Goal: Information Seeking & Learning: Learn about a topic

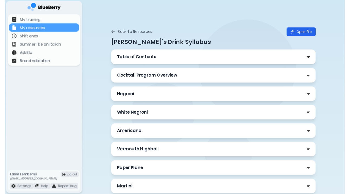
scroll to position [154, 0]
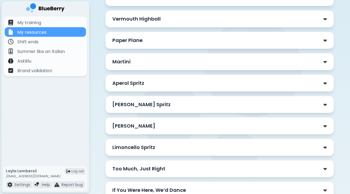
click at [153, 81] on div "Aperol Spritz" at bounding box center [219, 83] width 215 height 8
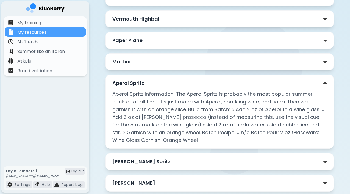
click at [153, 81] on div "Aperol Spritz" at bounding box center [219, 83] width 215 height 8
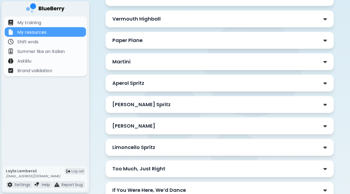
click at [164, 104] on div "[PERSON_NAME] Spritz" at bounding box center [219, 105] width 215 height 8
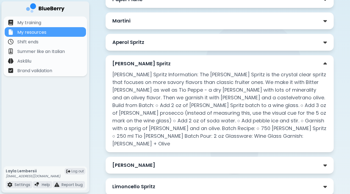
scroll to position [196, 0]
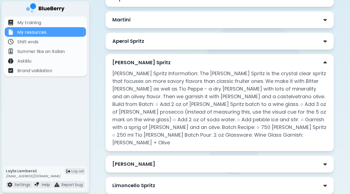
click at [188, 60] on div "[PERSON_NAME] Spritz" at bounding box center [219, 63] width 215 height 8
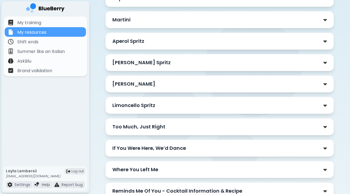
click at [182, 87] on div "[PERSON_NAME]" at bounding box center [219, 84] width 215 height 8
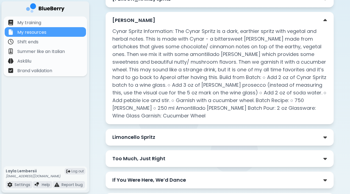
scroll to position [266, 0]
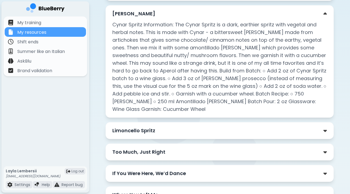
click at [171, 18] on div "Cynar Spritz Cynar Spritz Information: The Cynar Spritz is a dark, earthier spr…" at bounding box center [219, 61] width 228 height 113
click at [138, 11] on p "[PERSON_NAME]" at bounding box center [133, 14] width 43 height 8
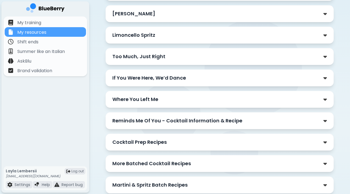
click at [146, 32] on p "Limoncello Spritz" at bounding box center [133, 35] width 43 height 8
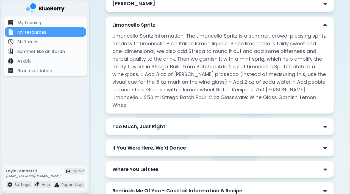
scroll to position [277, 0]
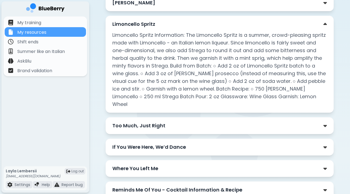
click at [164, 23] on div "Limoncello Spritz" at bounding box center [219, 24] width 215 height 8
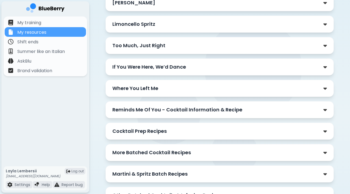
click at [166, 46] on div "Too Much, Just Right" at bounding box center [219, 46] width 215 height 8
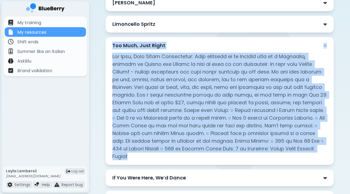
drag, startPoint x: 250, startPoint y: 148, endPoint x: 111, endPoint y: 43, distance: 174.7
click at [111, 43] on div "Too Much, Just Right" at bounding box center [219, 101] width 228 height 128
copy div "Lor Ipsu, Dolo Sitam Con Adip, Elit Seddo Eiusmodtemp: Inci utlabore et do Magn…"
click at [181, 60] on p at bounding box center [219, 107] width 215 height 108
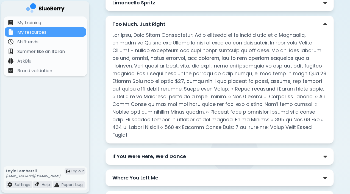
scroll to position [304, 0]
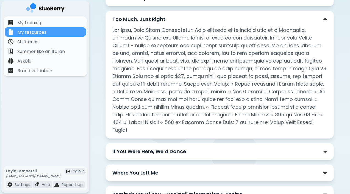
click at [173, 19] on div "Too Much, Just Right" at bounding box center [219, 19] width 215 height 8
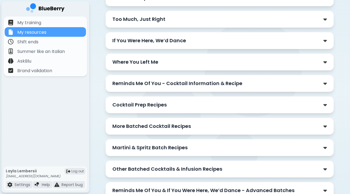
click at [178, 45] on div "If You Were Here, We’d Dance" at bounding box center [219, 40] width 228 height 17
click at [177, 41] on p "If You Were Here, We’d Dance" at bounding box center [149, 41] width 74 height 8
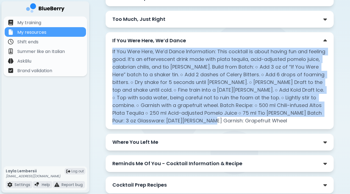
drag, startPoint x: 193, startPoint y: 122, endPoint x: 111, endPoint y: 50, distance: 108.9
click at [111, 50] on div "If You Were Here, We’d Dance If You Were Here, We’d Dance Information: This coc…" at bounding box center [219, 80] width 228 height 97
copy p "If You Were Here, We’d Dance Information: This cocktail is about having fun and…"
click at [181, 65] on p "If You Were Here, We’d Dance Information: This cocktail is about having fun and…" at bounding box center [219, 86] width 215 height 77
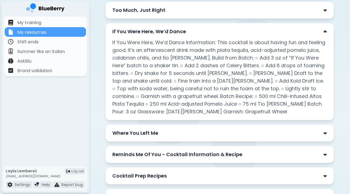
scroll to position [315, 0]
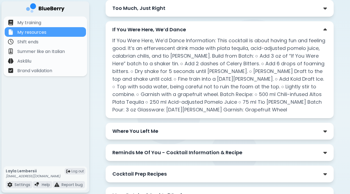
click at [229, 30] on div "If You Were Here, We’d Dance" at bounding box center [219, 30] width 215 height 8
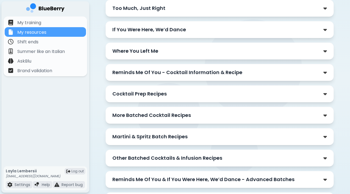
click at [182, 54] on div "Where You Left Me" at bounding box center [219, 51] width 215 height 8
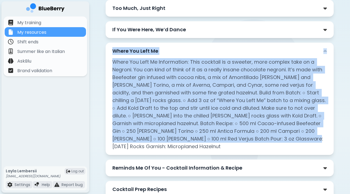
drag, startPoint x: 113, startPoint y: 50, endPoint x: 253, endPoint y: 141, distance: 167.7
click at [253, 141] on div "Where You Left Me Where You Left Me Information: This cocktail is a sweeter, mo…" at bounding box center [219, 99] width 228 height 113
copy div "Where You Left Me Where You Left Me Information: This cocktail is a sweeter, mo…"
click at [170, 70] on p "Where You Left Me Information: This cocktail is a sweeter, more complex take on…" at bounding box center [219, 104] width 215 height 92
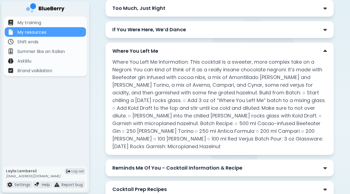
click at [234, 164] on p "Reminds Me Of You - Cocktail Information & Recipe" at bounding box center [177, 168] width 130 height 8
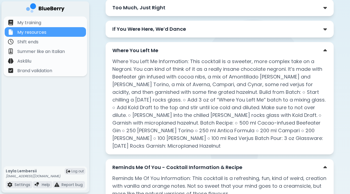
scroll to position [299, 0]
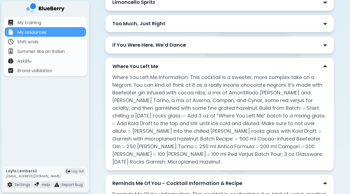
click at [207, 64] on div "Where You Left Me" at bounding box center [219, 67] width 215 height 8
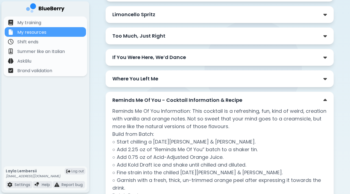
scroll to position [286, 0]
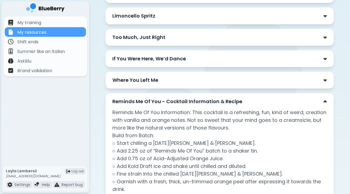
click at [197, 103] on p "Reminds Me Of You - Cocktail Information & Recipe" at bounding box center [177, 102] width 130 height 8
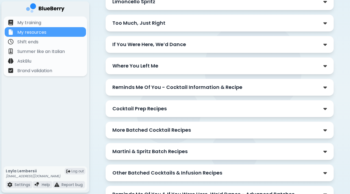
scroll to position [301, 0]
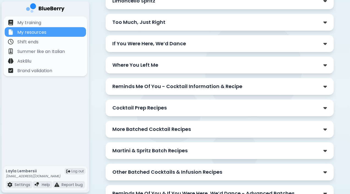
click at [172, 87] on p "Reminds Me Of You - Cocktail Information & Recipe" at bounding box center [177, 87] width 130 height 8
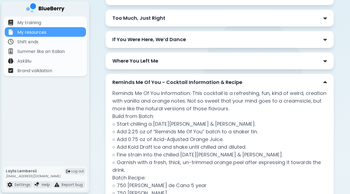
scroll to position [307, 0]
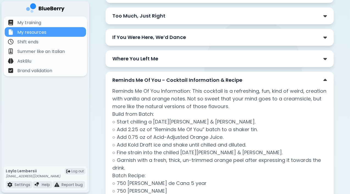
click at [112, 91] on p "Reminds Me Of You Information: This cocktail is a refreshing, fun, kind of weir…" at bounding box center [219, 160] width 215 height 146
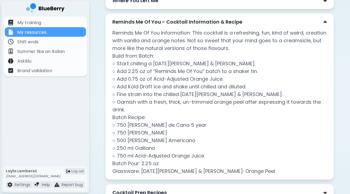
scroll to position [367, 0]
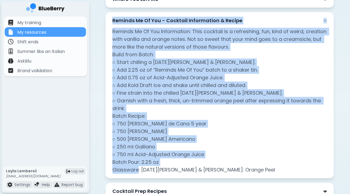
drag, startPoint x: 166, startPoint y: 177, endPoint x: 108, endPoint y: 14, distance: 173.2
click at [108, 14] on div "Reminds Me Of You - Cocktail Information & Recipe Reminds Me Of You Information…" at bounding box center [219, 95] width 228 height 166
copy div "Reminds Me Of You - Cocktail Information & Recipe Reminds Me Of You Information…"
click at [167, 85] on p "Reminds Me Of You Information: This cocktail is a refreshing, fun, kind of weir…" at bounding box center [219, 101] width 215 height 146
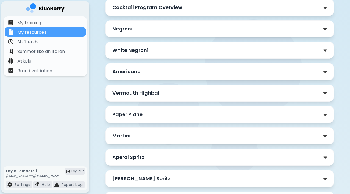
scroll to position [80, 0]
click at [188, 49] on div "White Negroni" at bounding box center [219, 50] width 215 height 8
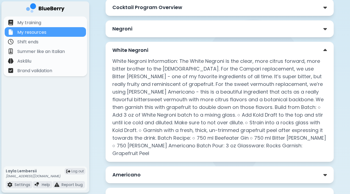
click at [188, 49] on div "White Negroni" at bounding box center [219, 50] width 215 height 8
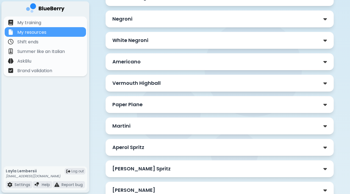
scroll to position [96, 0]
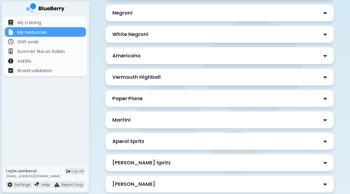
click at [170, 141] on div "Aperol Spritz" at bounding box center [219, 142] width 215 height 8
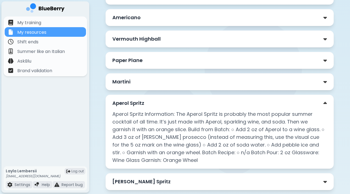
scroll to position [133, 0]
click at [216, 99] on div "Aperol Spritz Aperol Spritz Information: The Aperol Spritz is probably the most…" at bounding box center [219, 132] width 228 height 74
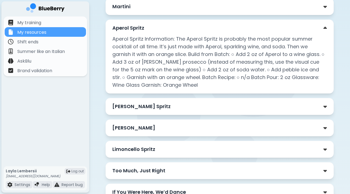
scroll to position [228, 0]
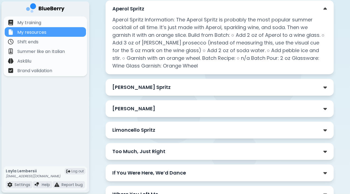
click at [190, 127] on div "Limoncello Spritz" at bounding box center [219, 130] width 215 height 8
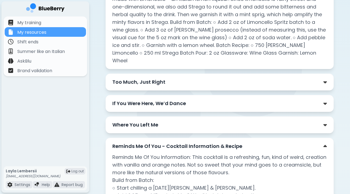
scroll to position [379, 0]
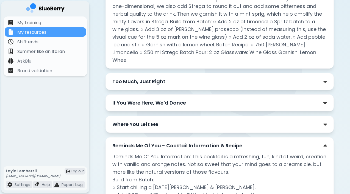
click at [149, 142] on p "Reminds Me Of You - Cocktail Information & Recipe" at bounding box center [177, 146] width 130 height 8
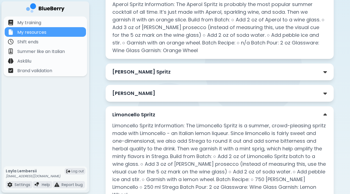
scroll to position [241, 0]
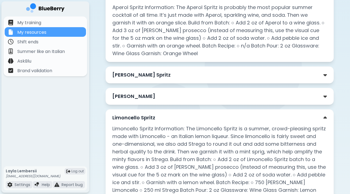
click at [142, 120] on p "Limoncello Spritz" at bounding box center [133, 118] width 43 height 8
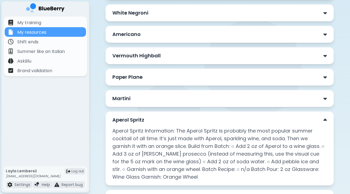
click at [142, 120] on p "Aperol Spritz" at bounding box center [128, 120] width 32 height 8
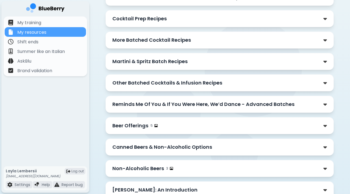
scroll to position [391, 0]
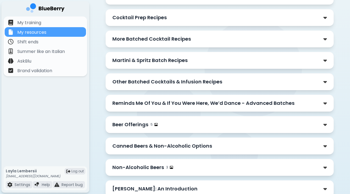
click at [142, 123] on p "Beer Offerings" at bounding box center [130, 125] width 36 height 8
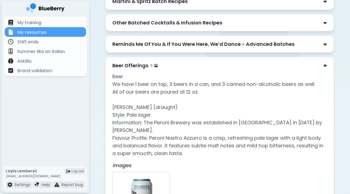
scroll to position [449, 0]
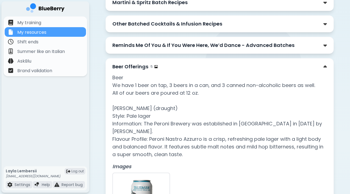
click at [185, 67] on div "Beer Offerings 5" at bounding box center [219, 67] width 215 height 8
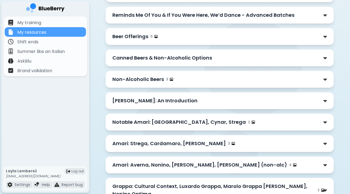
scroll to position [479, 0]
click at [196, 19] on p "Reminds Me Of You & If You Were Here, We’d Dance - Advanced Batches" at bounding box center [203, 16] width 182 height 8
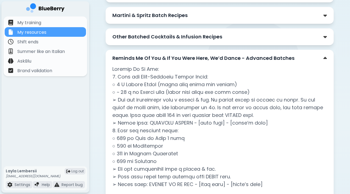
scroll to position [436, 0]
click at [175, 58] on p "Reminds Me Of You & If You Were Here, We’d Dance - Advanced Batches" at bounding box center [203, 59] width 182 height 8
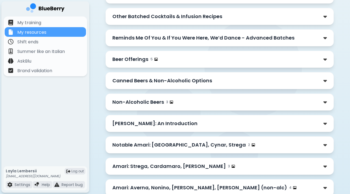
scroll to position [460, 0]
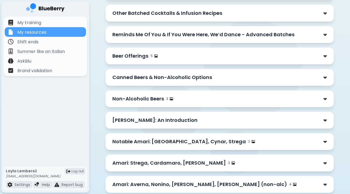
click at [167, 77] on p "Canned Beers & Non-Alcoholic Options" at bounding box center [162, 78] width 100 height 8
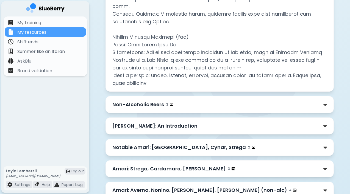
scroll to position [776, 0]
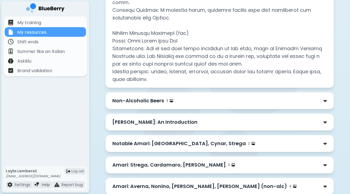
click at [312, 131] on div "[PERSON_NAME]: An Introduction" at bounding box center [219, 122] width 228 height 17
click at [299, 126] on div "[PERSON_NAME]: An Introduction" at bounding box center [219, 122] width 215 height 8
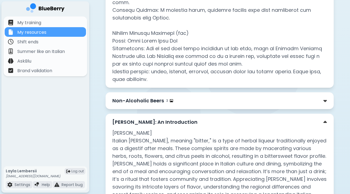
click at [299, 126] on div "[PERSON_NAME]: An Introduction" at bounding box center [219, 122] width 215 height 8
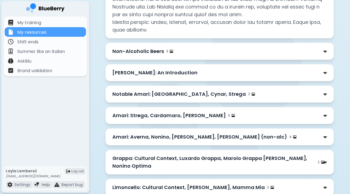
scroll to position [832, 0]
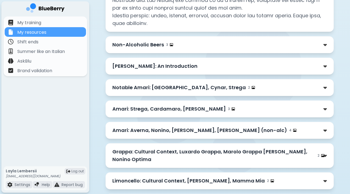
click at [164, 134] on div "Amari: Averna, [PERSON_NAME], [PERSON_NAME], [PERSON_NAME] (non-alc) 4" at bounding box center [219, 130] width 228 height 17
click at [164, 134] on p "Amari: Averna, Nonino, [PERSON_NAME], [PERSON_NAME] (non-alc)" at bounding box center [199, 131] width 175 height 8
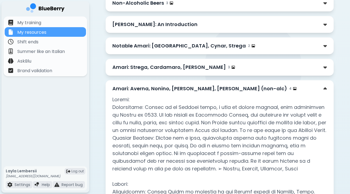
scroll to position [874, 0]
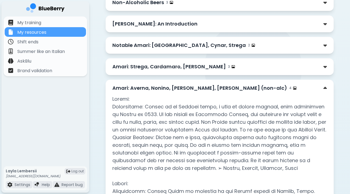
click at [152, 92] on p "Amari: Averna, Nonino, [PERSON_NAME], [PERSON_NAME] (non-alc)" at bounding box center [199, 88] width 175 height 8
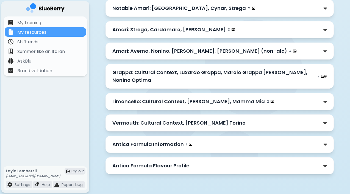
scroll to position [919, 0]
click at [152, 98] on p "Limoncello: Cultural Context, [PERSON_NAME], Mamma Mia" at bounding box center [188, 102] width 152 height 8
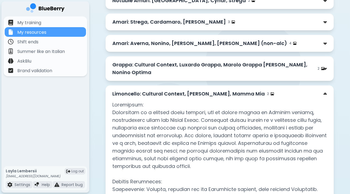
click at [153, 98] on p "Limoncello: Cultural Context, [PERSON_NAME], Mamma Mia" at bounding box center [188, 94] width 152 height 8
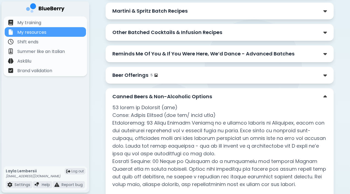
scroll to position [440, 0]
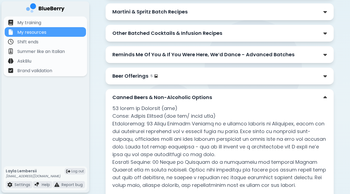
click at [147, 99] on p "Canned Beers & Non-Alcoholic Options" at bounding box center [162, 98] width 100 height 8
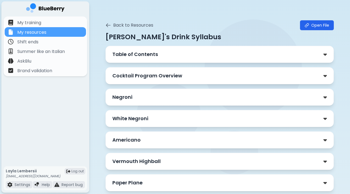
scroll to position [11, 0]
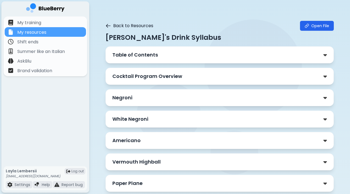
click at [108, 26] on icon at bounding box center [108, 25] width 4 height 3
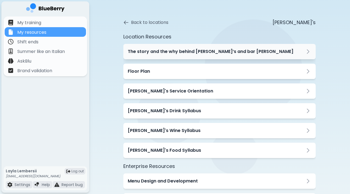
click at [157, 53] on h3 "The story and the why behind [PERSON_NAME]’s and bar [PERSON_NAME]" at bounding box center [211, 51] width 166 height 7
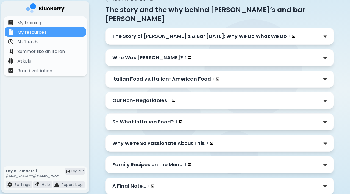
scroll to position [35, 0]
click at [194, 32] on div "The Story of [PERSON_NAME]’s & Bar [DATE]: Why We Do What We Do 1" at bounding box center [219, 36] width 228 height 17
click at [206, 33] on p "The Story of [PERSON_NAME]’s & Bar [DATE]: Why We Do What We Do" at bounding box center [199, 37] width 174 height 8
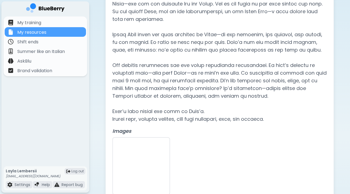
scroll to position [104, 0]
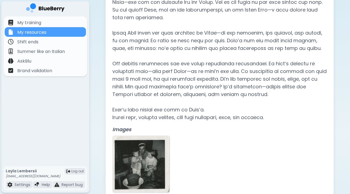
click at [142, 152] on img at bounding box center [141, 164] width 57 height 57
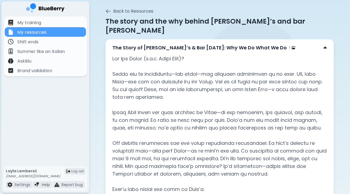
scroll to position [23, 0]
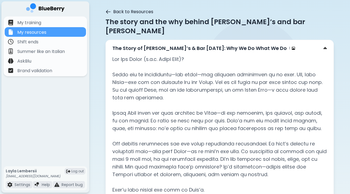
click at [107, 11] on icon at bounding box center [108, 11] width 4 height 3
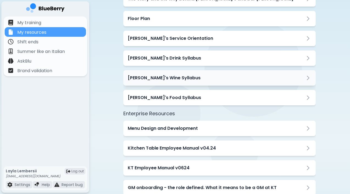
scroll to position [63, 0]
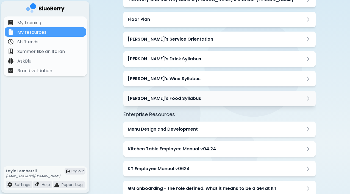
click at [145, 95] on div "[PERSON_NAME]'s Food Syllabus" at bounding box center [219, 98] width 192 height 15
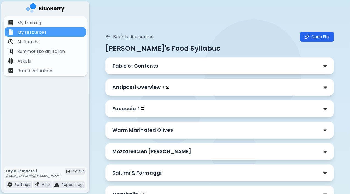
scroll to position [0, 0]
click at [183, 90] on div "Antipasti Overview 1" at bounding box center [219, 87] width 215 height 8
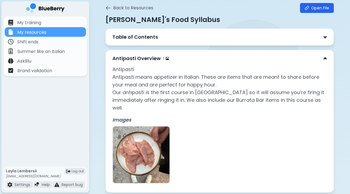
scroll to position [36, 0]
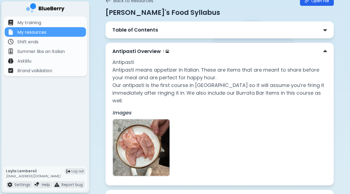
click at [209, 54] on div "Antipasti Overview 1" at bounding box center [219, 51] width 215 height 8
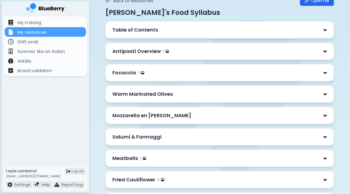
click at [201, 75] on div "Focaccia 1" at bounding box center [219, 73] width 215 height 8
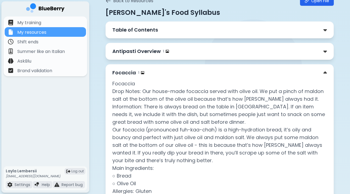
click at [201, 75] on div "Focaccia 1" at bounding box center [219, 73] width 215 height 8
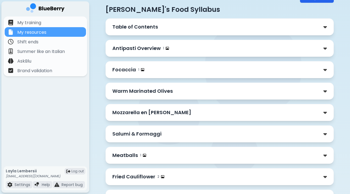
scroll to position [40, 0]
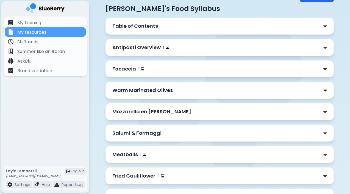
click at [200, 88] on div "Warm Marinated Olives" at bounding box center [219, 90] width 215 height 8
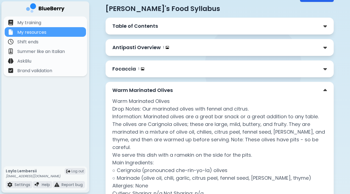
click at [200, 88] on div "Warm Marinated Olives" at bounding box center [219, 90] width 215 height 8
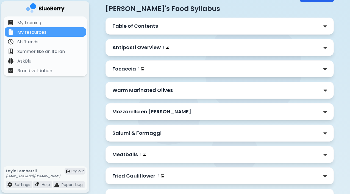
click at [200, 88] on div "Warm Marinated Olives" at bounding box center [219, 90] width 215 height 8
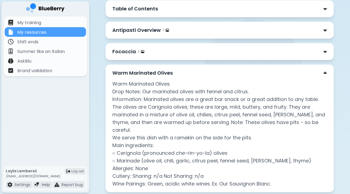
scroll to position [57, 0]
click at [203, 74] on div "Warm Marinated Olives" at bounding box center [219, 73] width 215 height 8
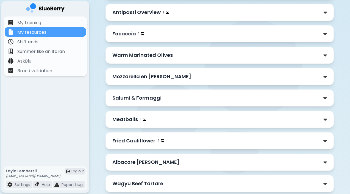
scroll to position [75, 0]
click at [205, 76] on div "Mozzarella en [PERSON_NAME]" at bounding box center [219, 76] width 215 height 8
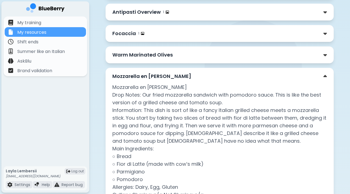
click at [205, 76] on div "Mozzarella en [PERSON_NAME]" at bounding box center [219, 76] width 215 height 8
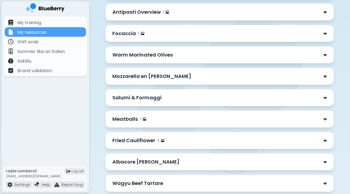
click at [212, 101] on div "Salumi & Formaggi" at bounding box center [219, 98] width 215 height 8
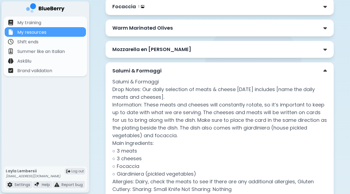
scroll to position [103, 0]
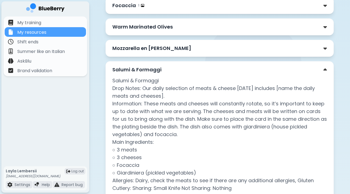
click at [210, 69] on div "Salumi & Formaggi" at bounding box center [219, 70] width 215 height 8
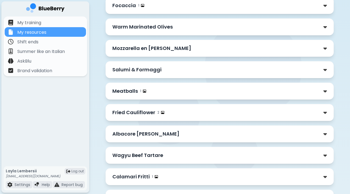
click at [213, 90] on div "Meatballs 1" at bounding box center [219, 91] width 215 height 8
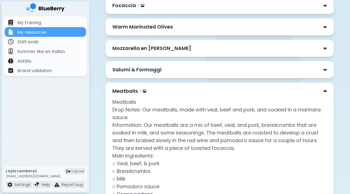
click at [213, 90] on div "Meatballs 1" at bounding box center [219, 91] width 215 height 8
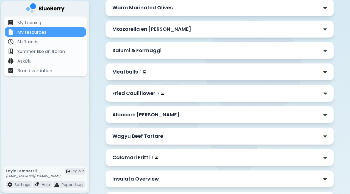
scroll to position [123, 0]
click at [215, 94] on div "Fried Cauliflower 2" at bounding box center [219, 93] width 215 height 8
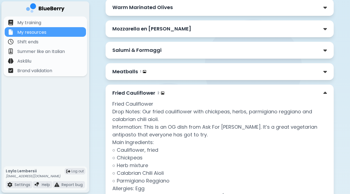
click at [215, 94] on div "Fried Cauliflower 2" at bounding box center [219, 93] width 215 height 8
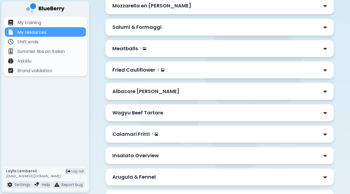
scroll to position [147, 0]
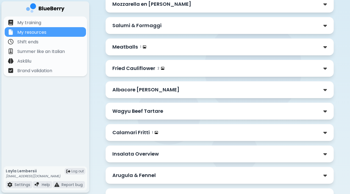
click at [201, 92] on div "Albacore [PERSON_NAME]" at bounding box center [219, 90] width 215 height 8
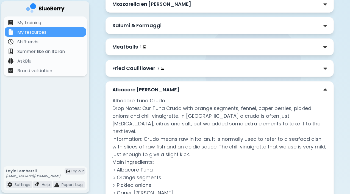
click at [201, 92] on div "Albacore [PERSON_NAME]" at bounding box center [219, 90] width 215 height 8
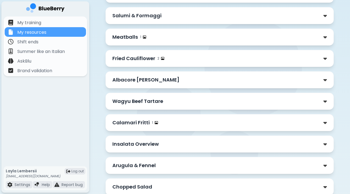
scroll to position [162, 0]
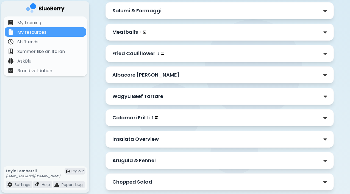
click at [202, 98] on div "Wagyu Beef Tartare" at bounding box center [219, 97] width 215 height 8
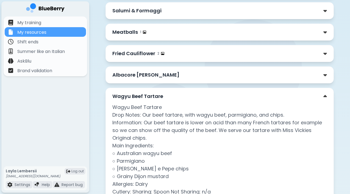
click at [202, 98] on div "Wagyu Beef Tartare" at bounding box center [219, 97] width 215 height 8
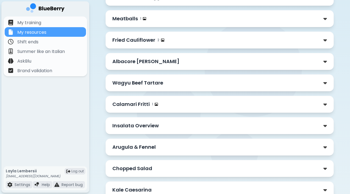
scroll to position [181, 0]
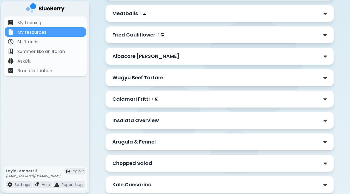
click at [202, 98] on div "Calamari Fritti 1" at bounding box center [219, 99] width 215 height 8
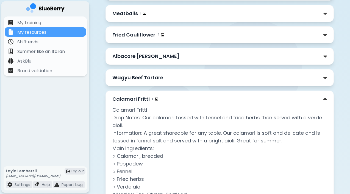
click at [202, 98] on div "Calamari Fritti 1" at bounding box center [219, 99] width 215 height 8
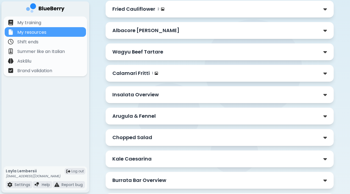
scroll to position [211, 0]
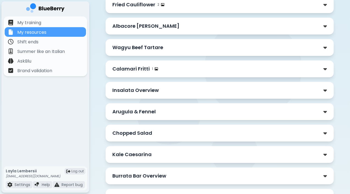
click at [219, 65] on div "Calamari Fritti 1" at bounding box center [219, 69] width 215 height 8
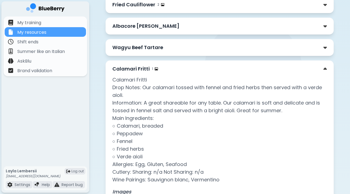
click at [222, 66] on div "Calamari Fritti 1" at bounding box center [219, 69] width 215 height 8
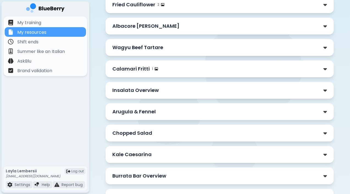
click at [222, 90] on div "Insalata Overview" at bounding box center [219, 90] width 215 height 8
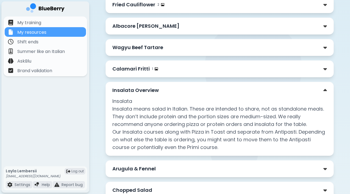
click at [222, 90] on div "Insalata Overview" at bounding box center [219, 90] width 215 height 8
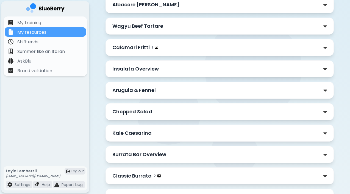
scroll to position [233, 0]
click at [222, 90] on div "Arugula & Fennel" at bounding box center [219, 90] width 215 height 8
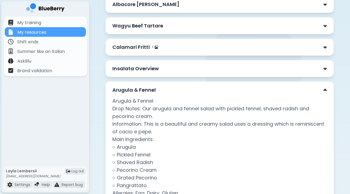
click at [222, 90] on div "Arugula & Fennel" at bounding box center [219, 90] width 215 height 8
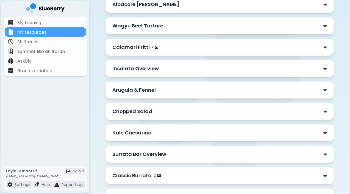
click at [231, 115] on div "Chopped Salad" at bounding box center [219, 112] width 215 height 8
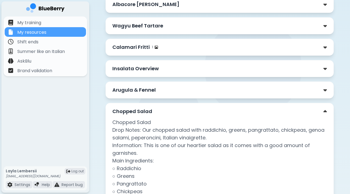
click at [231, 115] on div "Chopped Salad" at bounding box center [219, 112] width 215 height 8
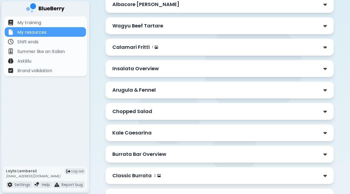
click at [231, 115] on div "Chopped Salad" at bounding box center [219, 112] width 215 height 8
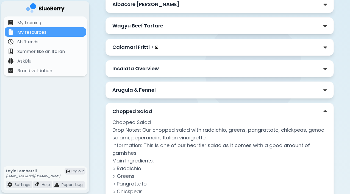
click at [229, 111] on div "Chopped Salad" at bounding box center [219, 112] width 215 height 8
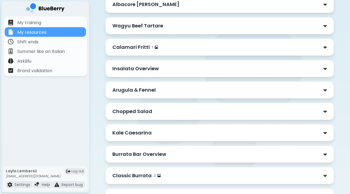
click at [229, 111] on div "Chopped Salad" at bounding box center [219, 112] width 215 height 8
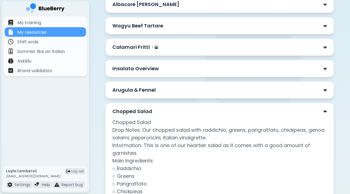
click at [229, 111] on div "Chopped Salad" at bounding box center [219, 112] width 215 height 8
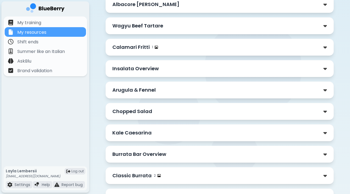
click at [229, 111] on div "Chopped Salad" at bounding box center [219, 112] width 215 height 8
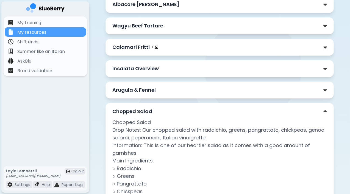
click at [229, 111] on div "Chopped Salad" at bounding box center [219, 112] width 215 height 8
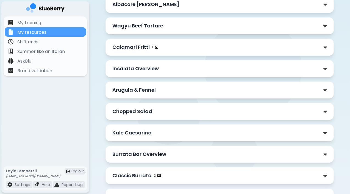
click at [229, 111] on div "Chopped Salad" at bounding box center [219, 112] width 215 height 8
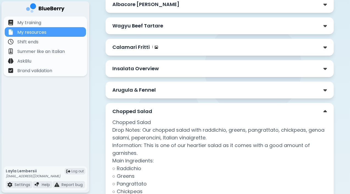
click at [229, 111] on div "Chopped Salad" at bounding box center [219, 112] width 215 height 8
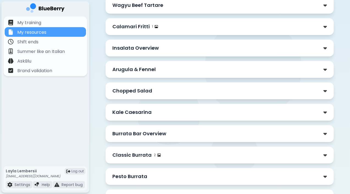
scroll to position [255, 0]
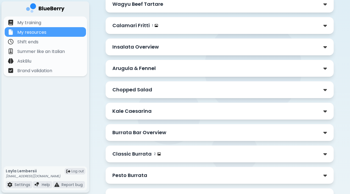
click at [229, 111] on div "Kale Caesarina" at bounding box center [219, 111] width 215 height 8
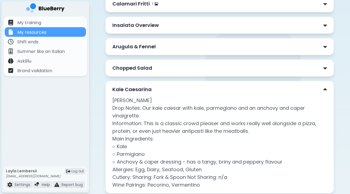
scroll to position [276, 0]
click at [231, 92] on div "Kale Caesarina" at bounding box center [219, 89] width 215 height 8
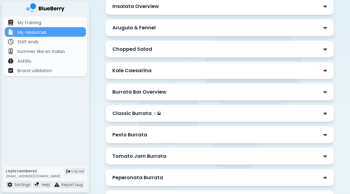
scroll to position [295, 0]
click at [231, 92] on div "Burrata Bar Overview" at bounding box center [219, 92] width 215 height 8
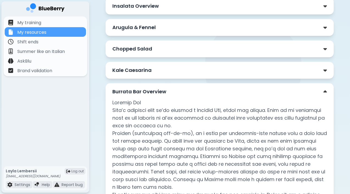
click at [231, 92] on div "Burrata Bar Overview" at bounding box center [219, 92] width 215 height 8
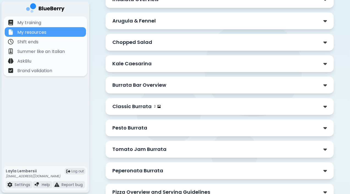
scroll to position [305, 0]
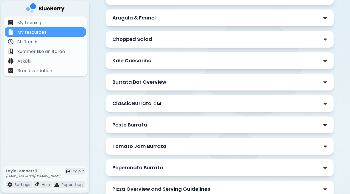
click at [239, 101] on div "Classic Burrata 2" at bounding box center [219, 104] width 215 height 8
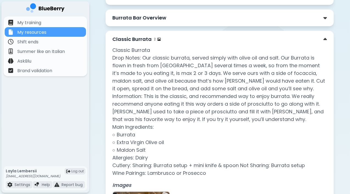
scroll to position [370, 0]
click at [273, 34] on div "Classic Burrata 2 Classic Burrata Drop Notes: Our classic burrata, served simpl…" at bounding box center [219, 172] width 228 height 285
click at [278, 38] on div "Classic Burrata 2" at bounding box center [219, 39] width 215 height 8
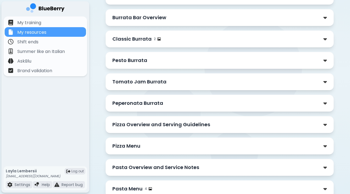
scroll to position [380, 0]
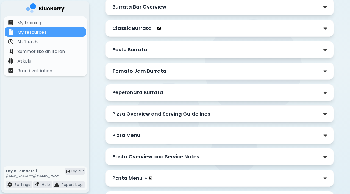
click at [282, 50] on div "Pesto Burrata" at bounding box center [219, 50] width 215 height 8
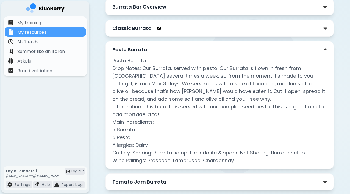
click at [286, 50] on div "Pesto Burrata" at bounding box center [219, 50] width 215 height 8
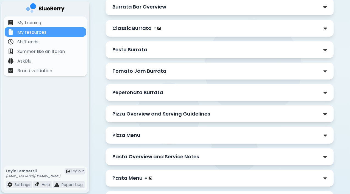
click at [288, 68] on div "Tomato Jam Burrata" at bounding box center [219, 71] width 215 height 8
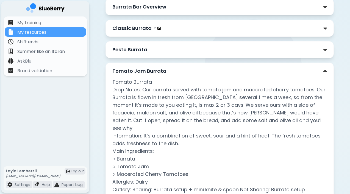
click at [288, 68] on div "Tomato Jam Burrata" at bounding box center [219, 71] width 215 height 8
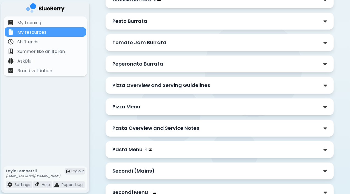
scroll to position [411, 0]
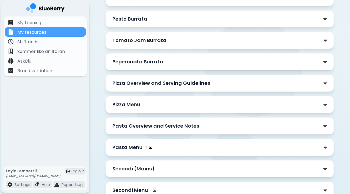
click at [277, 65] on div "Peperonata Burrata" at bounding box center [219, 62] width 215 height 8
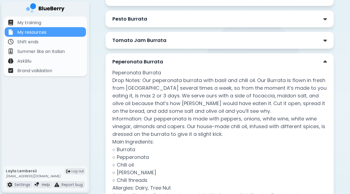
click at [277, 65] on div "Peperonata Burrata" at bounding box center [219, 62] width 215 height 8
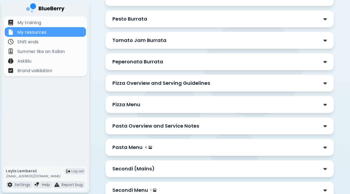
scroll to position [425, 0]
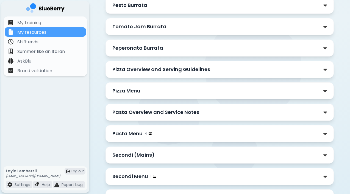
click at [268, 72] on div "Pizza Overview and Serving Guidelines" at bounding box center [219, 70] width 215 height 8
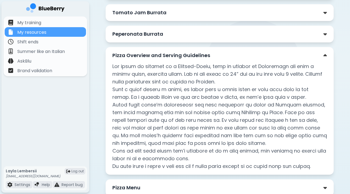
scroll to position [446, 0]
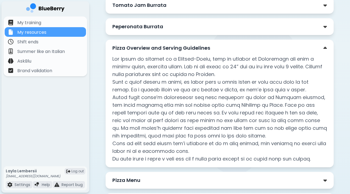
click at [278, 48] on div "Pizza Overview and Serving Guidelines" at bounding box center [219, 48] width 215 height 8
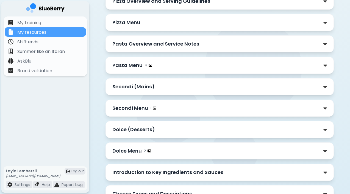
scroll to position [493, 0]
click at [255, 87] on div "Secondi (Mains)" at bounding box center [219, 87] width 215 height 8
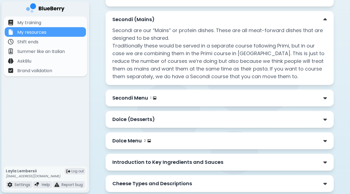
scroll to position [561, 0]
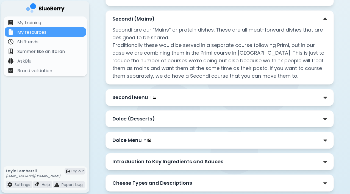
click at [241, 99] on div "Secondi Menu 1" at bounding box center [219, 98] width 215 height 8
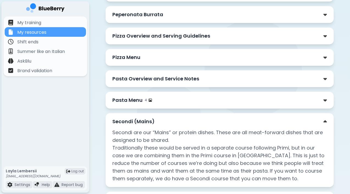
scroll to position [457, 0]
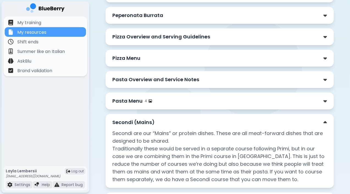
click at [197, 104] on div "Pasta Menu 4" at bounding box center [219, 101] width 215 height 8
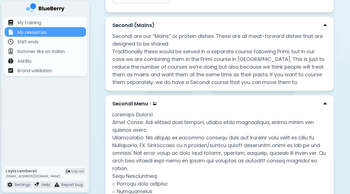
scroll to position [1466, 0]
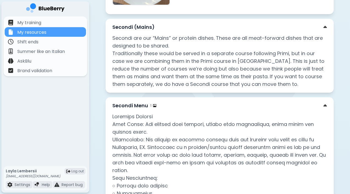
click at [252, 36] on p "Secondi are our “Mains” or protein dishes. These are all meat-forward dishes th…" at bounding box center [219, 61] width 215 height 54
click at [323, 28] on div "Secondi (Mains)" at bounding box center [219, 27] width 215 height 8
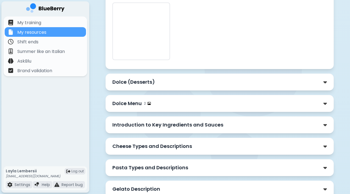
scroll to position [1904, 0]
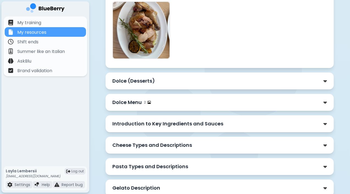
click at [254, 84] on div "Dolce (Desserts)" at bounding box center [219, 81] width 215 height 8
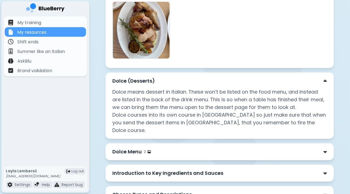
click at [254, 84] on div "Dolce (Desserts)" at bounding box center [219, 81] width 215 height 8
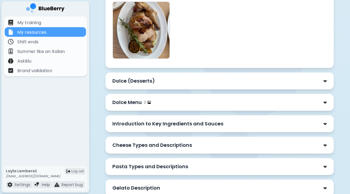
scroll to position [1932, 0]
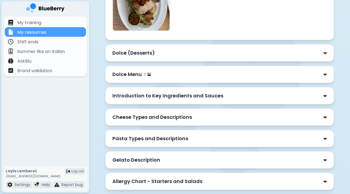
click at [231, 81] on div "Dolce Menu 2" at bounding box center [219, 74] width 228 height 17
click at [226, 79] on div "Dolce Menu 2" at bounding box center [219, 74] width 228 height 17
click at [213, 76] on div "Dolce Menu 2" at bounding box center [219, 75] width 215 height 8
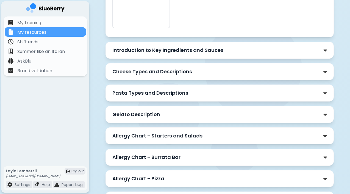
scroll to position [2496, 0]
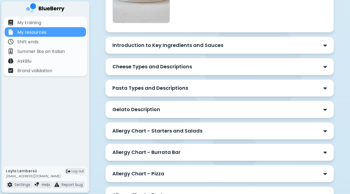
click at [254, 87] on div "Pasta Types and Descriptions" at bounding box center [219, 88] width 215 height 8
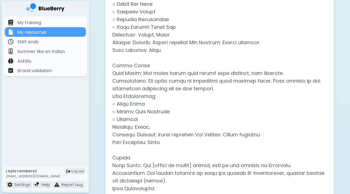
scroll to position [2143, 0]
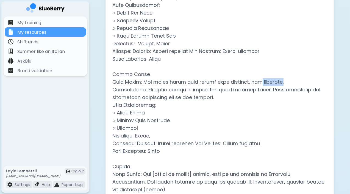
drag, startPoint x: 283, startPoint y: 82, endPoint x: 259, endPoint y: 83, distance: 24.5
click at [259, 83] on p at bounding box center [219, 59] width 215 height 377
copy p "cantucci."
click at [180, 86] on p at bounding box center [219, 59] width 215 height 377
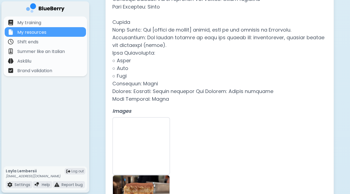
scroll to position [2288, 0]
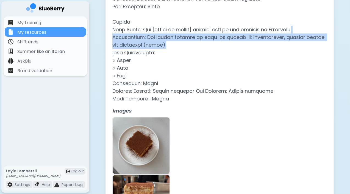
drag, startPoint x: 297, startPoint y: 30, endPoint x: 308, endPoint y: 41, distance: 15.3
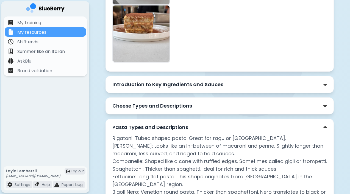
scroll to position [2457, 0]
click at [204, 88] on p "Introduction to Key Ingredients and Sauces" at bounding box center [167, 85] width 111 height 8
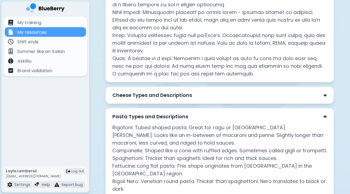
scroll to position [2650, 0]
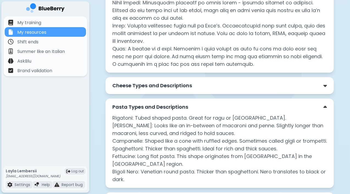
click at [205, 82] on div "Cheese Types and Descriptions" at bounding box center [219, 86] width 215 height 8
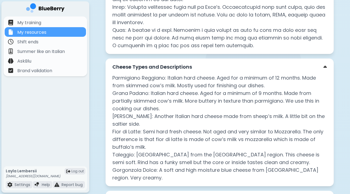
scroll to position [2675, 0]
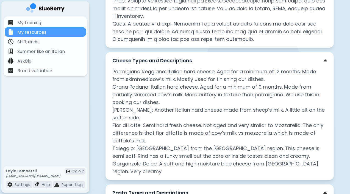
click at [229, 57] on div "Cheese Types and Descriptions" at bounding box center [219, 61] width 215 height 8
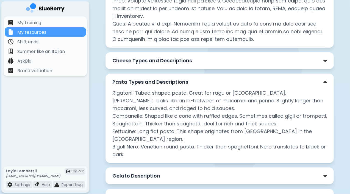
click at [229, 57] on div "Cheese Types and Descriptions" at bounding box center [219, 61] width 215 height 8
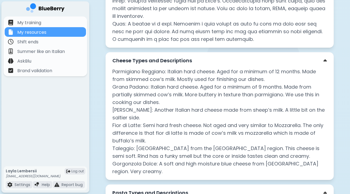
click at [229, 57] on div "Cheese Types and Descriptions" at bounding box center [219, 61] width 215 height 8
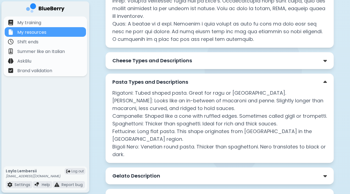
click at [220, 78] on div "Pasta Types and Descriptions" at bounding box center [219, 82] width 215 height 8
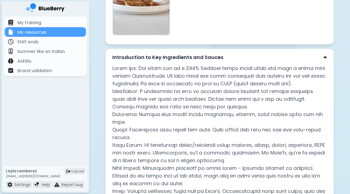
scroll to position [2475, 0]
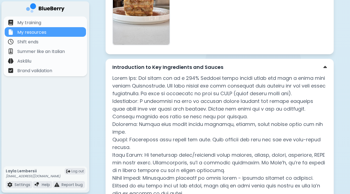
click at [212, 68] on p "Introduction to Key Ingredients and Sauces" at bounding box center [167, 67] width 111 height 8
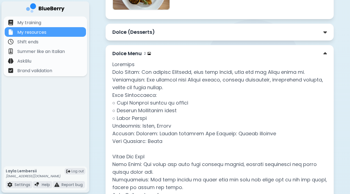
scroll to position [1943, 0]
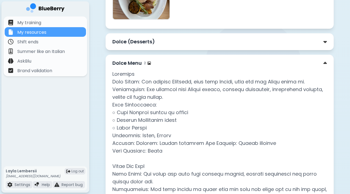
click at [208, 65] on div "Dolce Menu 2" at bounding box center [219, 63] width 215 height 8
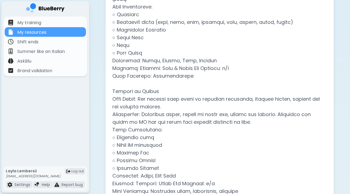
scroll to position [591, 0]
